Goal: Task Accomplishment & Management: Use online tool/utility

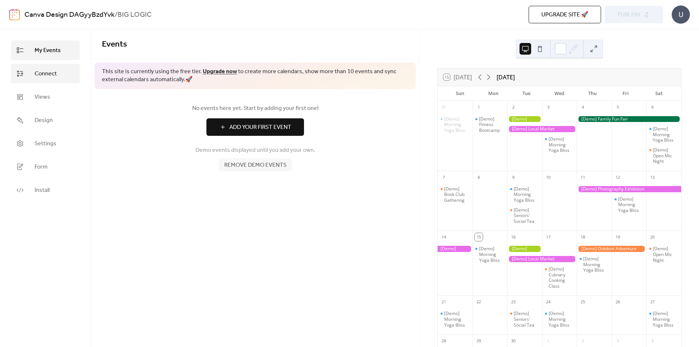
click at [50, 74] on span "Connect" at bounding box center [46, 73] width 22 height 9
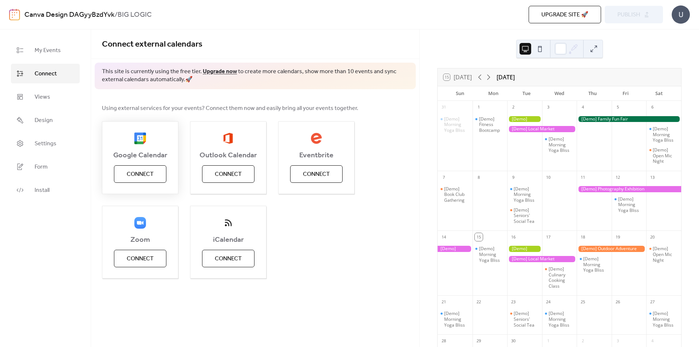
click at [144, 172] on span "Connect" at bounding box center [140, 174] width 27 height 9
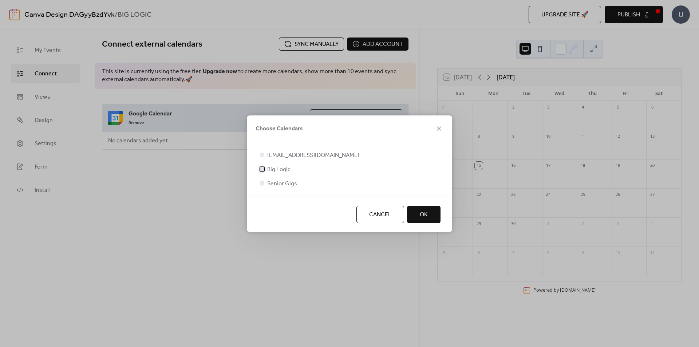
click at [262, 169] on div at bounding box center [262, 169] width 4 height 4
click at [427, 216] on span "OK" at bounding box center [424, 214] width 8 height 9
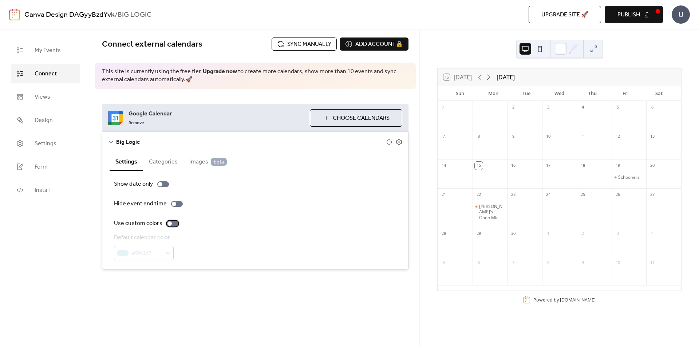
click at [173, 223] on div at bounding box center [173, 224] width 12 height 6
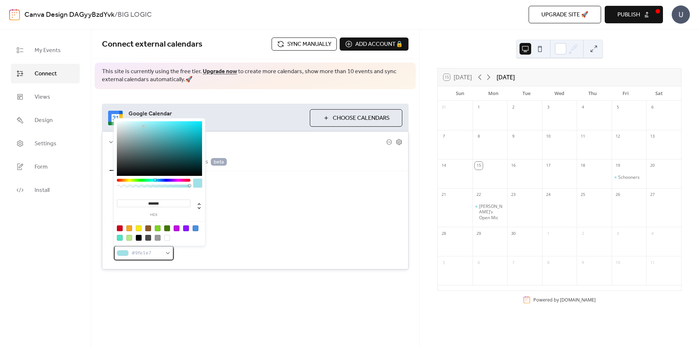
click at [166, 254] on div "#9fe1e7" at bounding box center [144, 253] width 60 height 15
click at [166, 252] on div "#9fe1e7" at bounding box center [144, 253] width 60 height 15
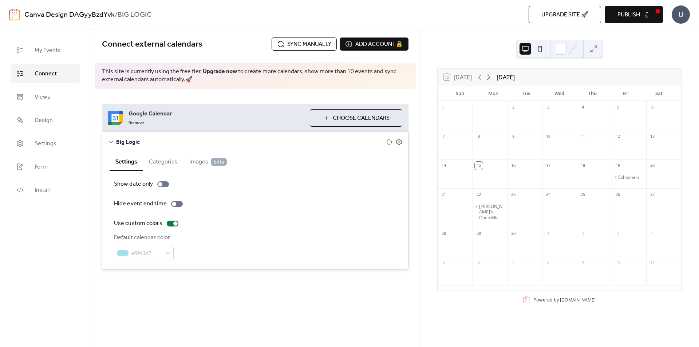
drag, startPoint x: 203, startPoint y: 245, endPoint x: 215, endPoint y: 242, distance: 12.2
click at [208, 243] on div "Default calendar color #9fe1e7" at bounding box center [255, 246] width 282 height 27
click at [168, 225] on div at bounding box center [173, 224] width 12 height 6
click at [171, 223] on div at bounding box center [173, 224] width 12 height 6
click at [169, 255] on div "#9fe1e7" at bounding box center [144, 253] width 60 height 15
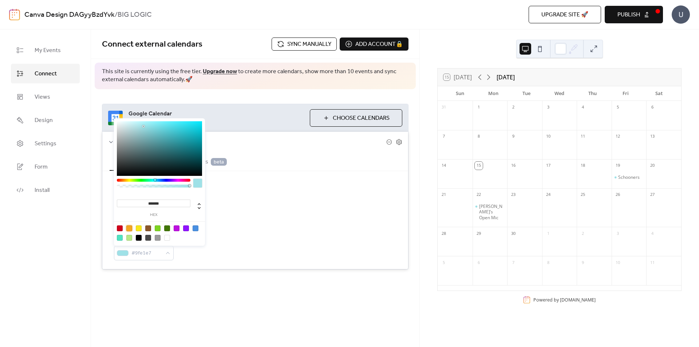
click at [127, 227] on div at bounding box center [129, 228] width 6 height 6
type input "*******"
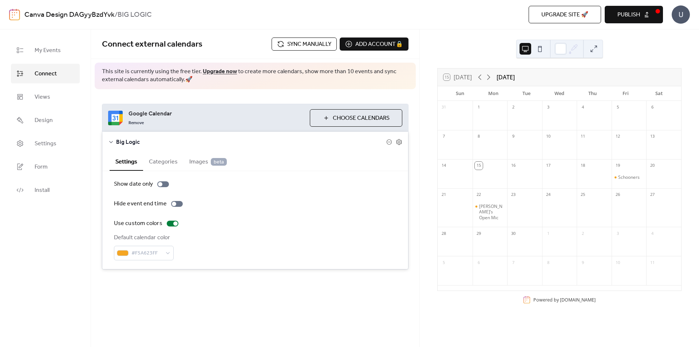
click at [338, 168] on div "Settings Categories Images beta" at bounding box center [255, 161] width 306 height 19
click at [400, 142] on icon at bounding box center [399, 142] width 7 height 7
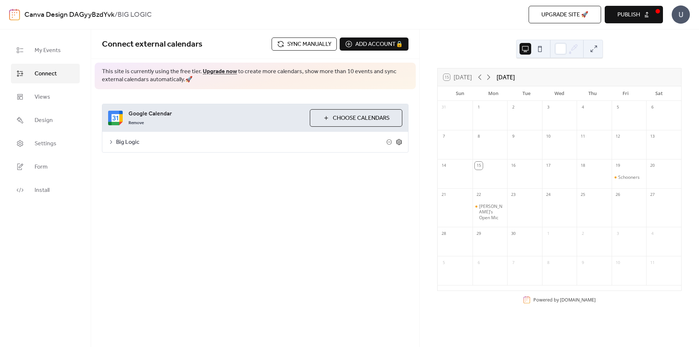
click at [397, 143] on icon at bounding box center [399, 142] width 7 height 7
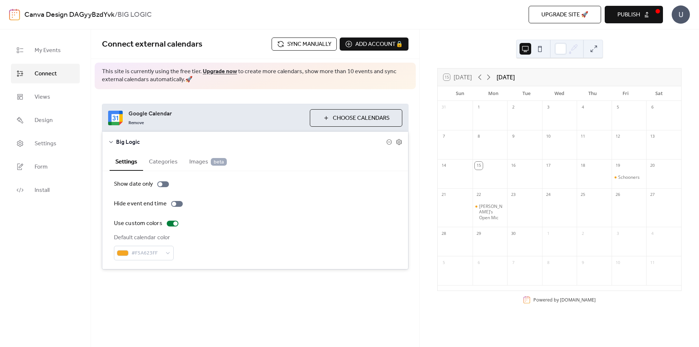
click at [343, 119] on span "Choose Calendars" at bounding box center [361, 118] width 57 height 9
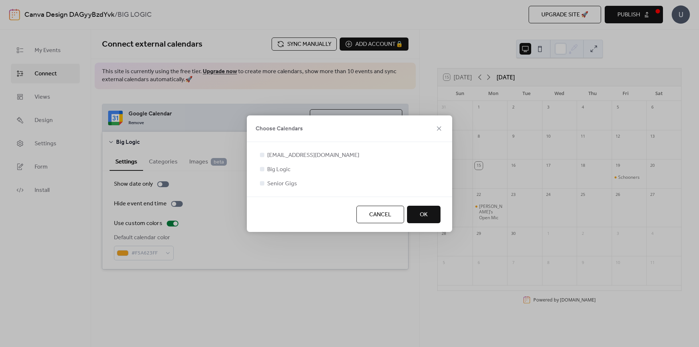
click at [428, 218] on button "OK" at bounding box center [423, 214] width 33 height 17
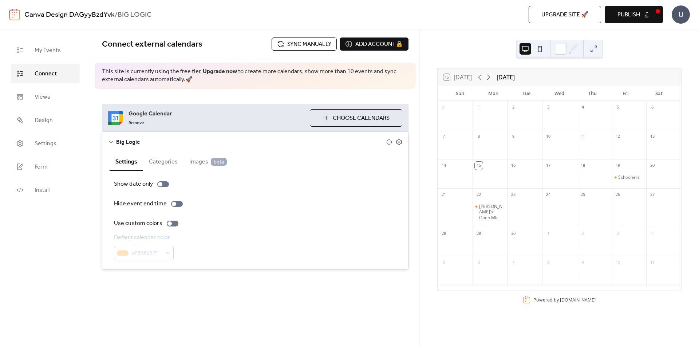
drag, startPoint x: 97, startPoint y: 45, endPoint x: 102, endPoint y: 35, distance: 12.0
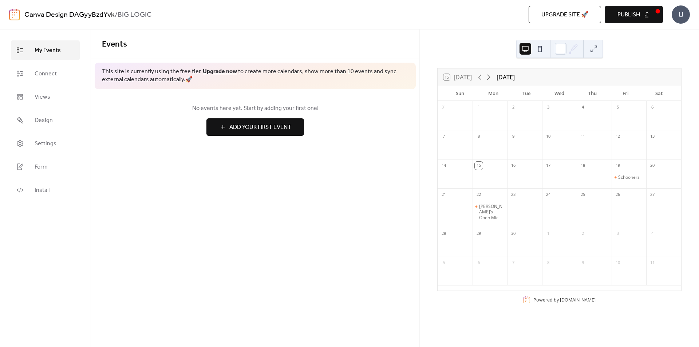
click at [633, 15] on span "Publish" at bounding box center [628, 15] width 23 height 9
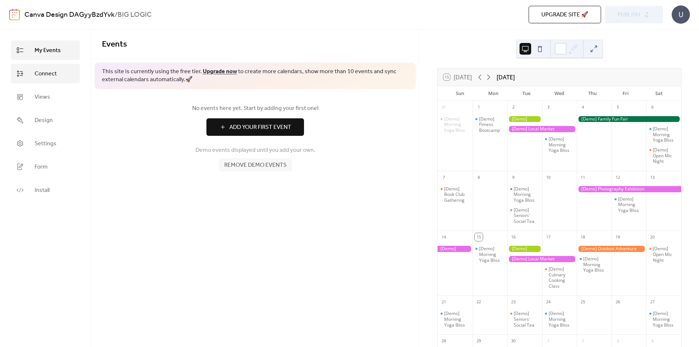
click at [49, 74] on span "Connect" at bounding box center [46, 73] width 22 height 9
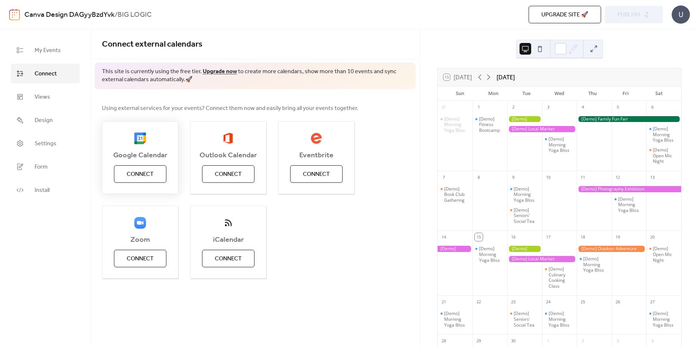
click at [134, 177] on span "Connect" at bounding box center [140, 174] width 27 height 9
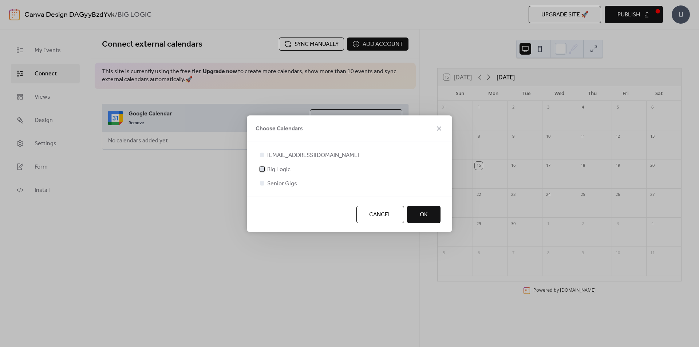
click at [260, 170] on div at bounding box center [262, 169] width 4 height 4
click at [418, 216] on button "OK" at bounding box center [423, 214] width 33 height 17
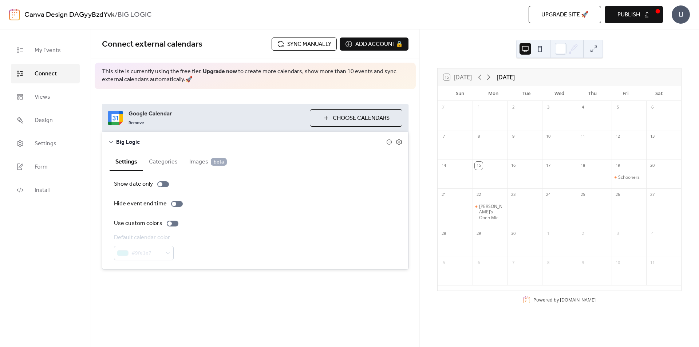
click at [561, 15] on span "Upgrade site 🚀" at bounding box center [564, 15] width 47 height 9
